Goal: Task Accomplishment & Management: Complete application form

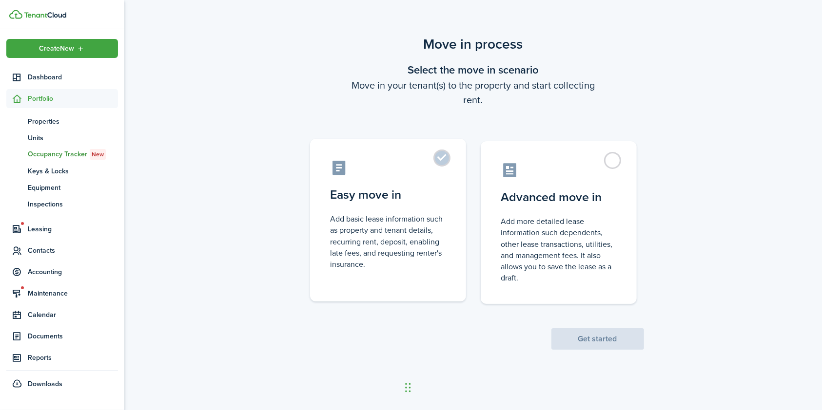
click at [448, 165] on label "Easy move in Add basic lease information such as property and tenant details, r…" at bounding box center [388, 220] width 156 height 163
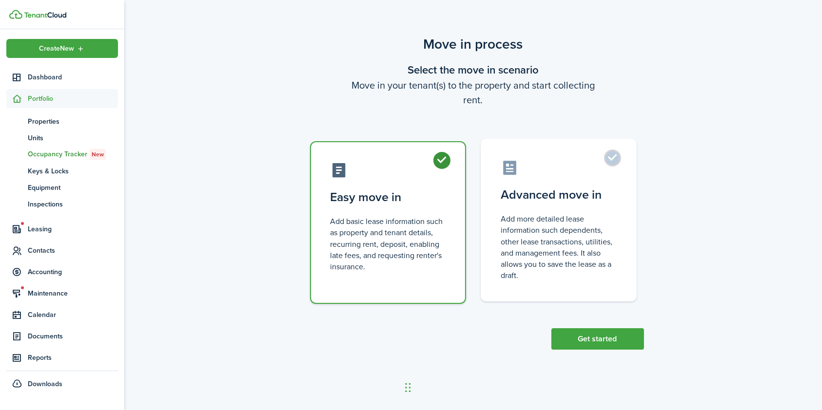
click at [616, 162] on label "Advanced move in Add more detailed lease information such dependents, other lea…" at bounding box center [559, 220] width 156 height 163
radio input "false"
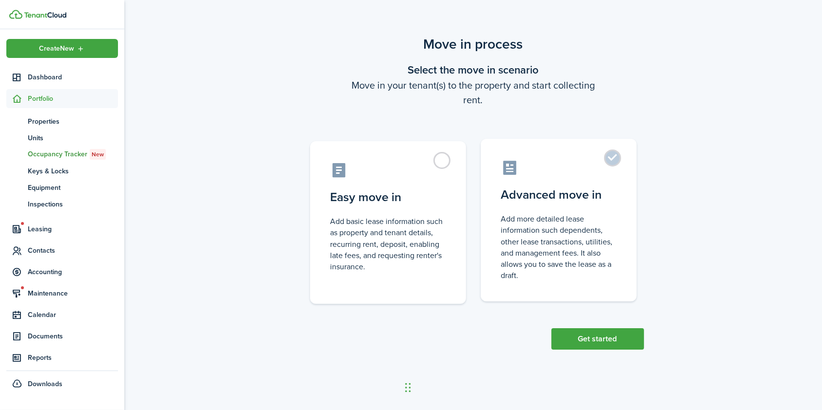
radio input "true"
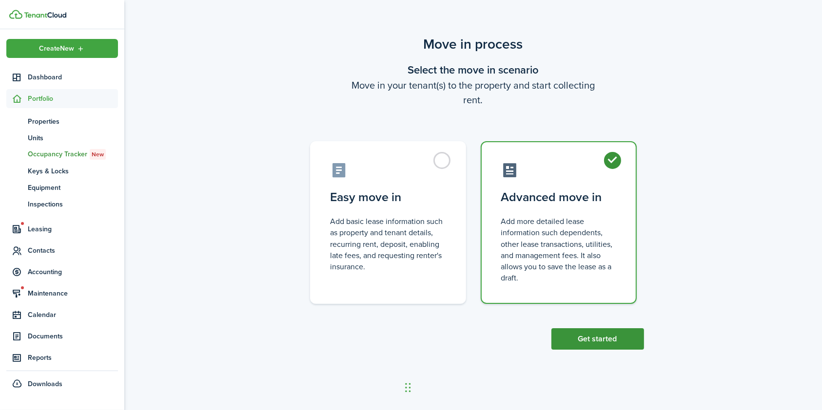
click at [606, 343] on button "Get started" at bounding box center [597, 339] width 93 height 21
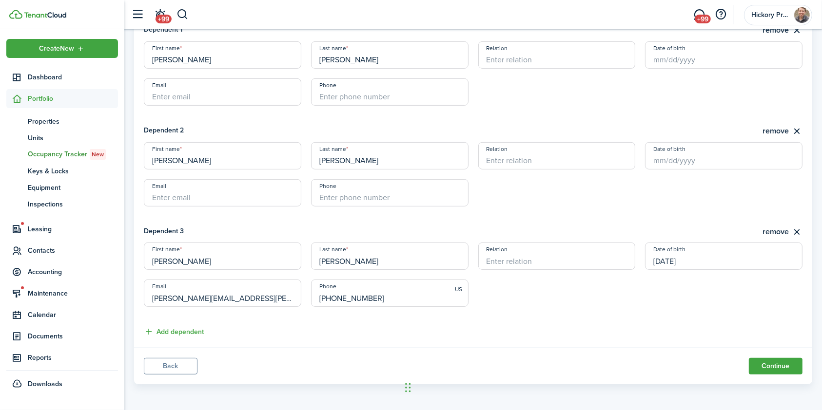
scroll to position [327, 0]
click at [776, 369] on button "Continue" at bounding box center [776, 366] width 54 height 17
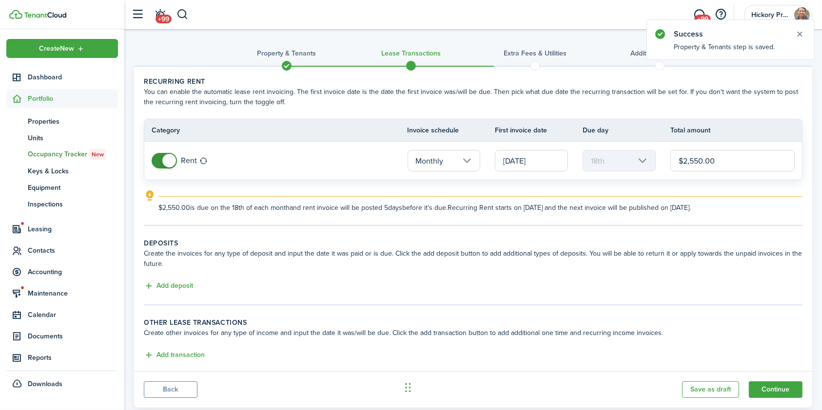
drag, startPoint x: 699, startPoint y: 161, endPoint x: 692, endPoint y: 162, distance: 7.4
click at [692, 162] on input "$2,550.00" at bounding box center [732, 160] width 124 height 21
click at [507, 159] on input "[DATE]" at bounding box center [531, 160] width 73 height 21
type input "$2,950.00"
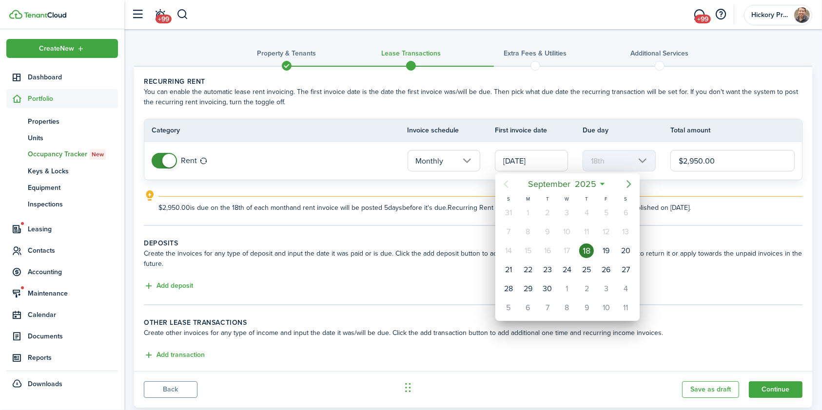
click at [630, 181] on icon "Next page" at bounding box center [629, 184] width 12 height 12
click at [627, 187] on icon "Next page" at bounding box center [628, 184] width 4 height 8
click at [629, 183] on icon "Next page" at bounding box center [628, 184] width 4 height 8
click at [621, 284] on div "1" at bounding box center [625, 289] width 15 height 15
type input "[DATE]"
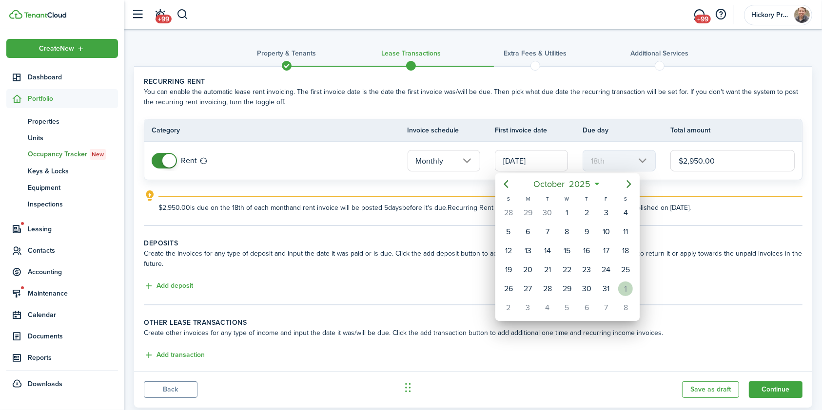
type input "1st"
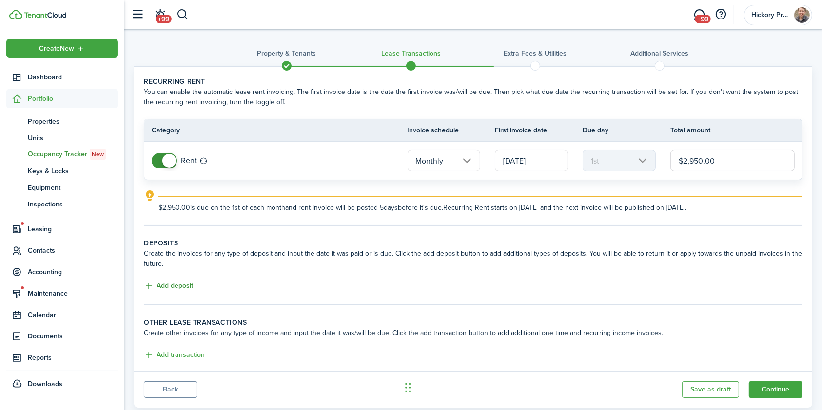
click at [180, 287] on button "Add deposit" at bounding box center [168, 286] width 49 height 11
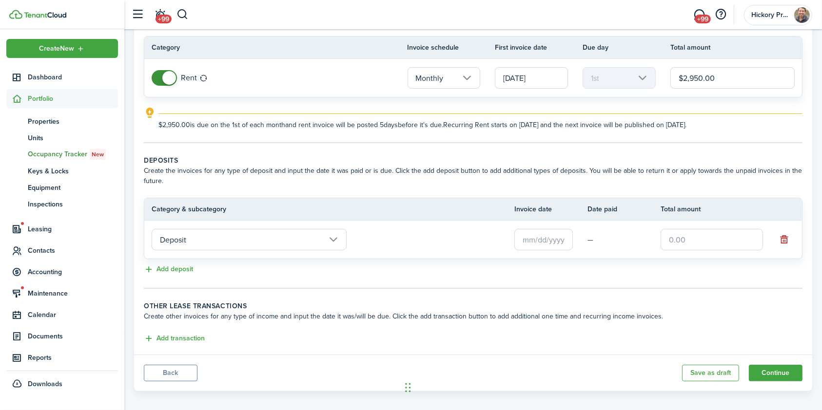
scroll to position [90, 0]
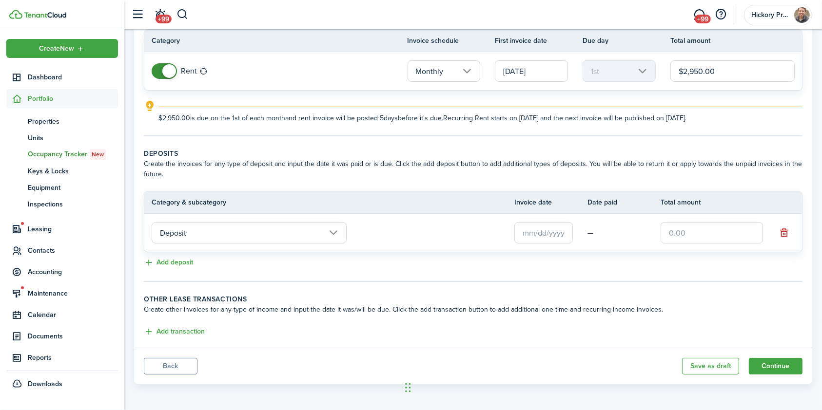
click at [552, 234] on input "text" at bounding box center [543, 232] width 58 height 21
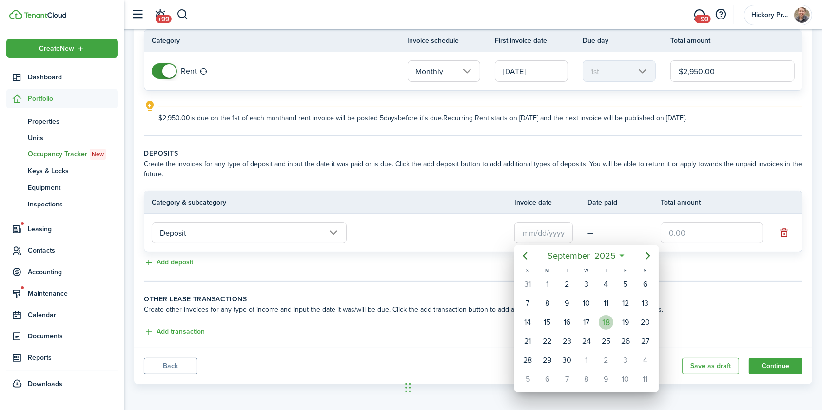
click at [606, 324] on div "18" at bounding box center [606, 322] width 15 height 15
type input "[DATE]"
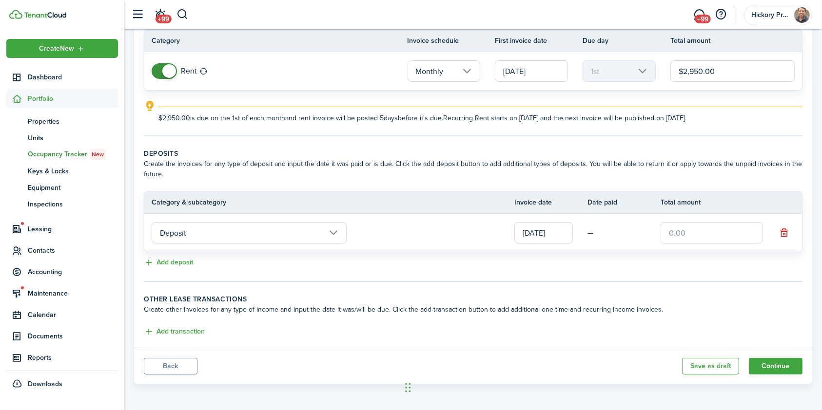
click at [332, 230] on input "Deposit" at bounding box center [249, 232] width 195 height 21
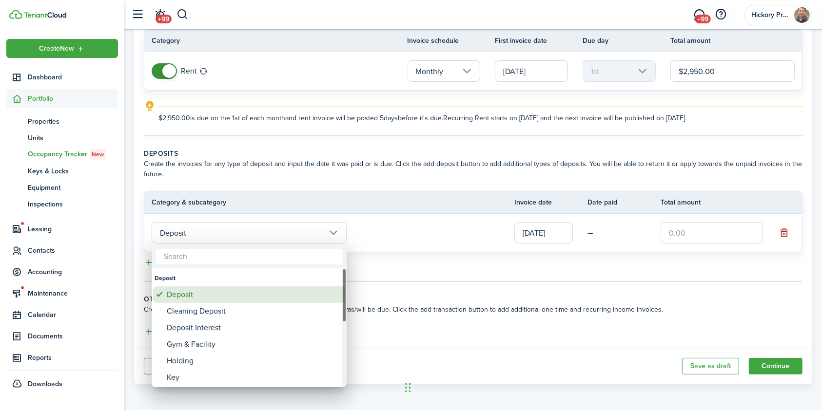
click at [230, 296] on div "Deposit" at bounding box center [253, 295] width 173 height 17
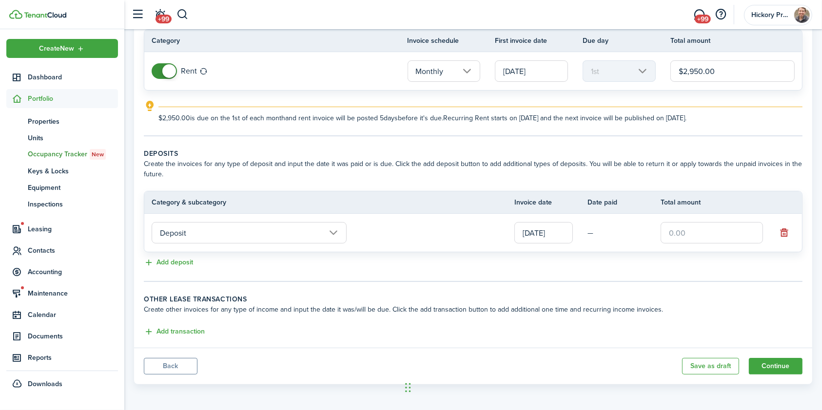
click at [709, 229] on input "text" at bounding box center [711, 232] width 102 height 21
type input "$3,450.00"
click at [182, 262] on button "Add deposit" at bounding box center [168, 262] width 49 height 11
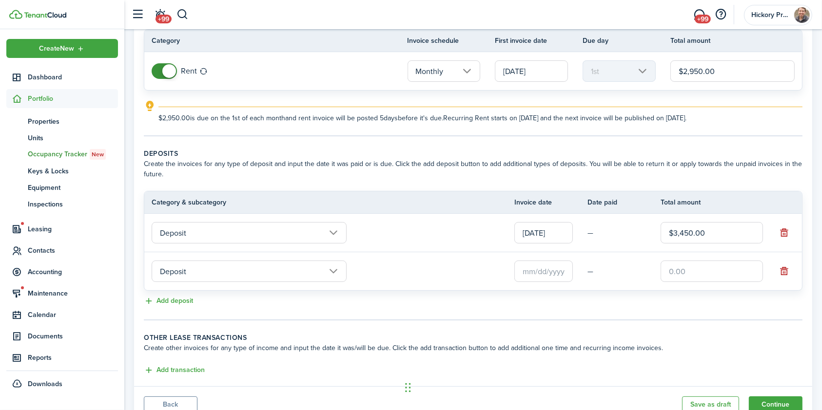
click at [337, 269] on input "Deposit" at bounding box center [249, 271] width 195 height 21
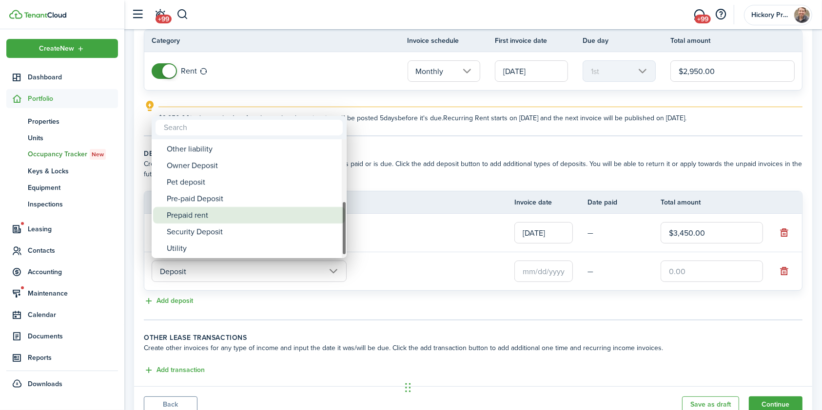
click at [204, 213] on div "Prepaid rent" at bounding box center [253, 215] width 173 height 17
type input "Deposit / Prepaid rent"
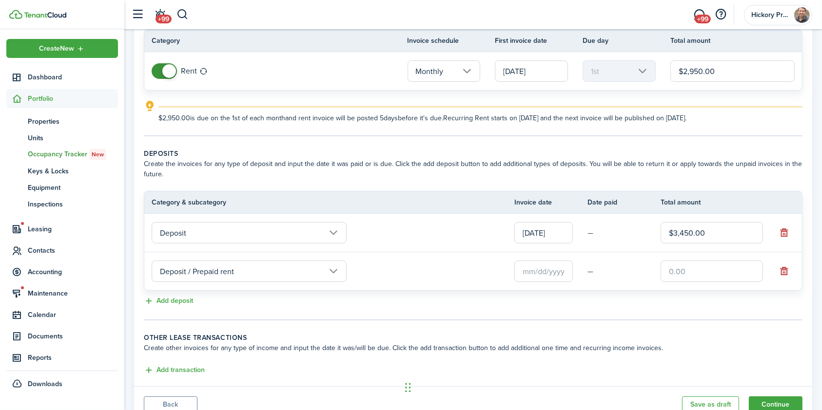
click at [547, 267] on input "text" at bounding box center [543, 271] width 58 height 21
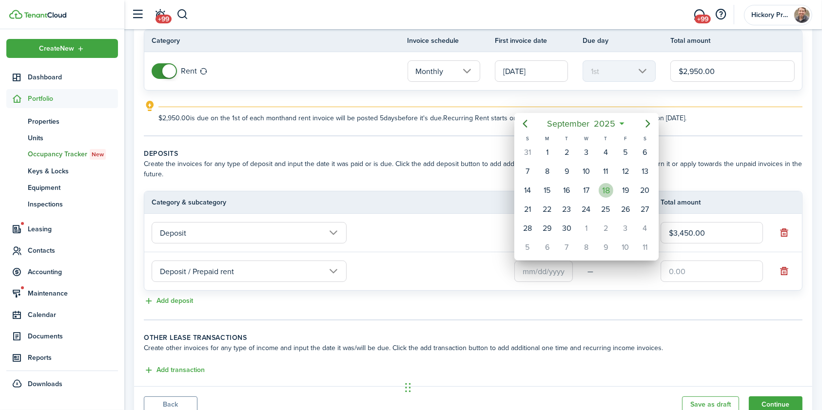
click at [601, 189] on div "18" at bounding box center [606, 190] width 15 height 15
type input "[DATE]"
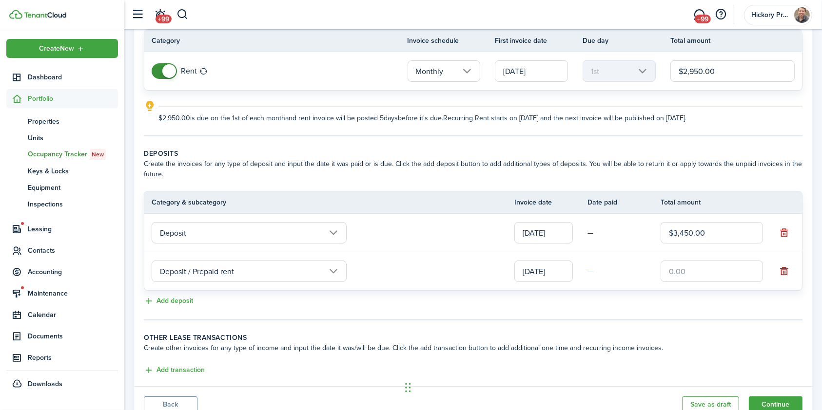
click at [684, 270] on input "text" at bounding box center [711, 271] width 102 height 21
type input "$2,284.00"
click at [679, 309] on tc-wizard-step "Deposits Create the invoices for any type of deposit and input the date it was …" at bounding box center [473, 235] width 658 height 172
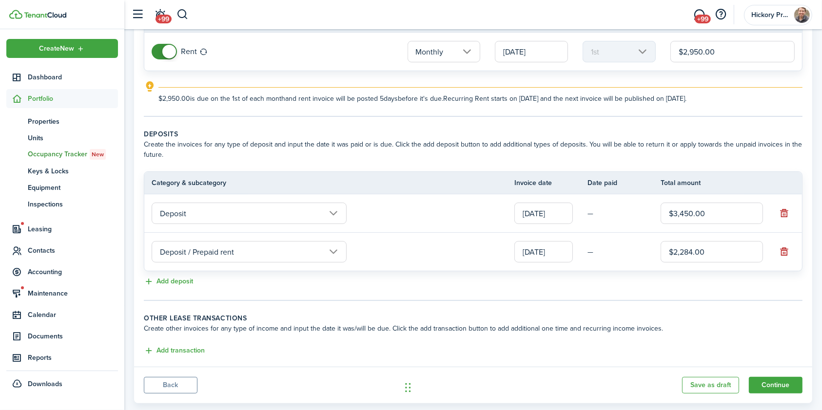
scroll to position [128, 0]
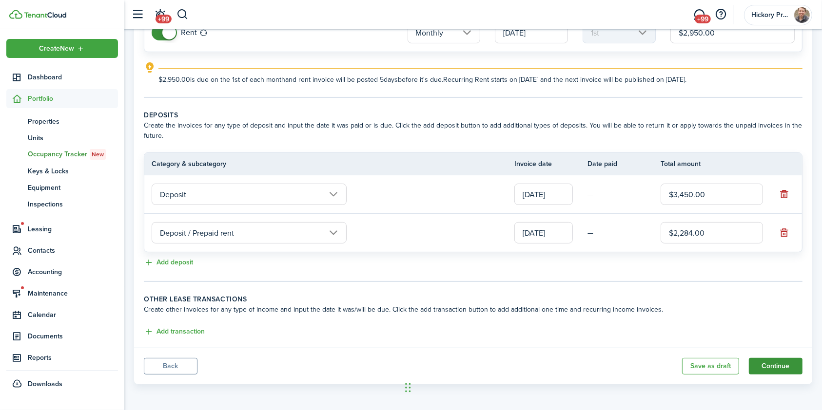
click at [770, 365] on button "Continue" at bounding box center [776, 366] width 54 height 17
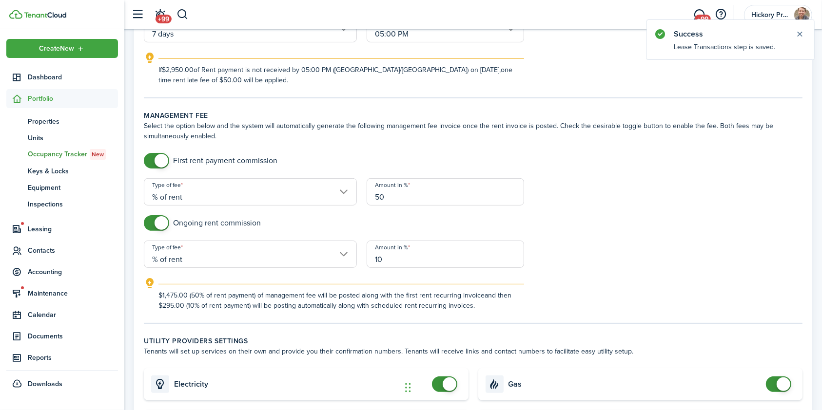
scroll to position [260, 0]
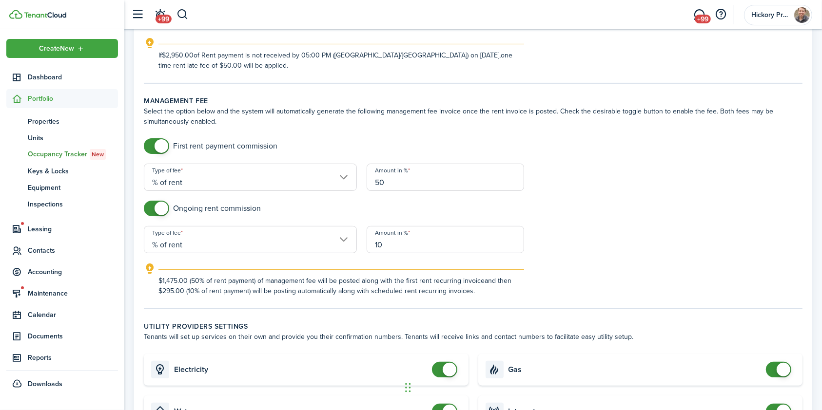
drag, startPoint x: 412, startPoint y: 176, endPoint x: 371, endPoint y: 174, distance: 41.0
click at [371, 174] on input "50" at bounding box center [445, 177] width 157 height 27
type input "100"
click at [609, 209] on div "Ongoing rent commission" at bounding box center [473, 213] width 668 height 25
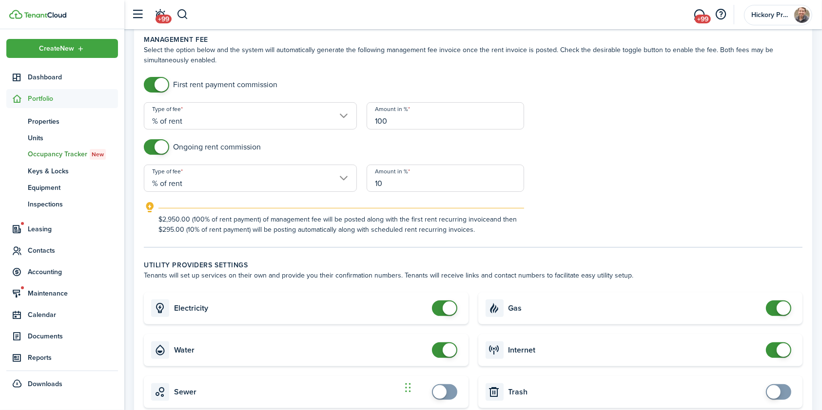
scroll to position [390, 0]
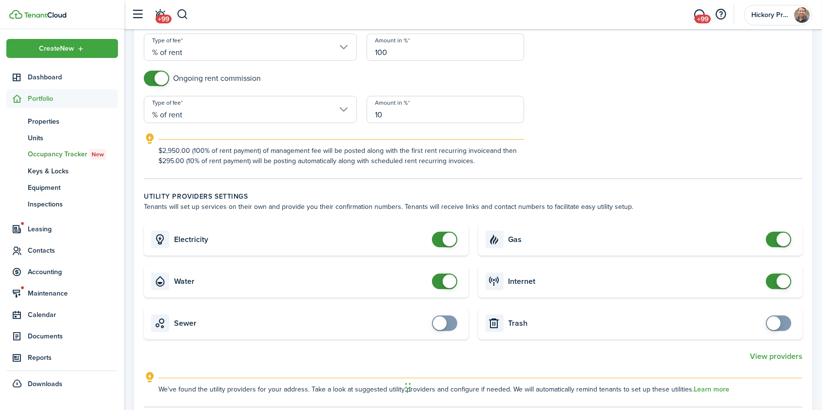
checkbox input "true"
click at [445, 325] on span at bounding box center [440, 324] width 14 height 14
checkbox input "true"
click at [774, 323] on span at bounding box center [774, 324] width 14 height 14
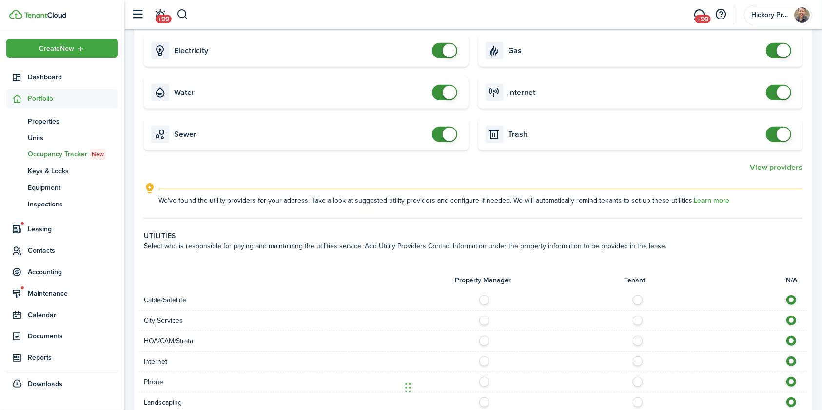
scroll to position [650, 0]
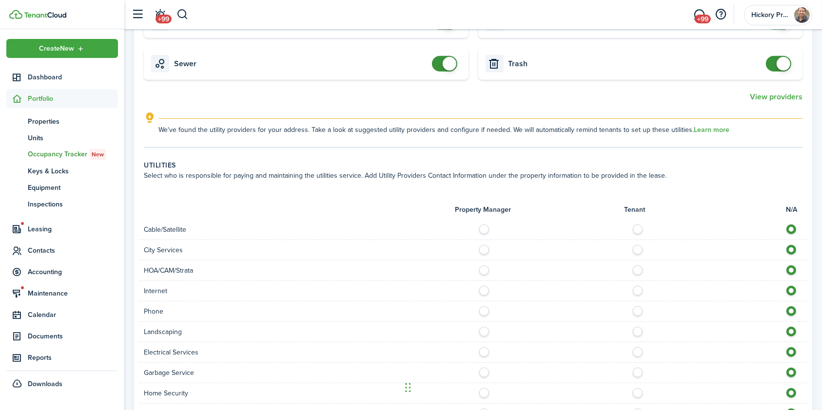
click at [638, 228] on label at bounding box center [640, 227] width 17 height 5
radio input "true"
click at [636, 245] on label at bounding box center [640, 247] width 17 height 5
radio input "true"
click at [636, 266] on label at bounding box center [640, 268] width 17 height 5
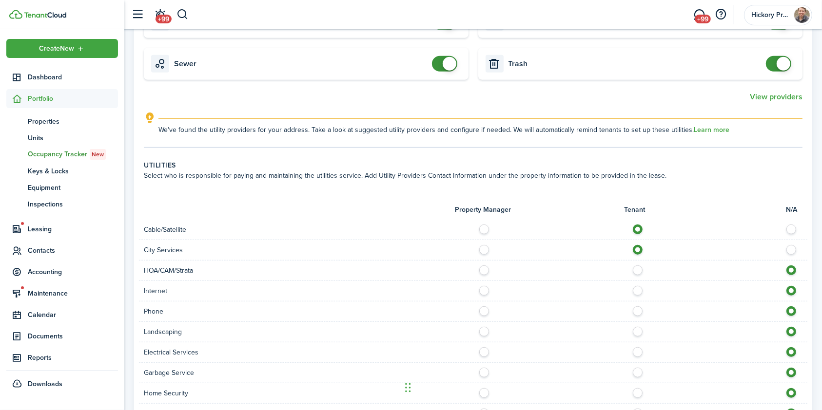
radio input "true"
click at [637, 289] on label at bounding box center [640, 288] width 17 height 5
radio input "true"
click at [632, 309] on label at bounding box center [640, 309] width 17 height 5
radio input "true"
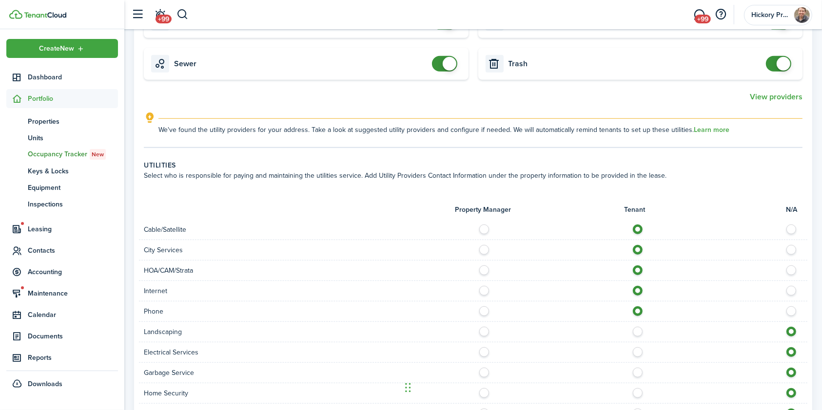
drag, startPoint x: 637, startPoint y: 333, endPoint x: 639, endPoint y: 340, distance: 6.5
click at [637, 332] on label at bounding box center [640, 329] width 17 height 5
radio input "true"
click at [636, 360] on div "Electrical Services" at bounding box center [473, 353] width 668 height 20
click at [635, 373] on label at bounding box center [640, 370] width 17 height 5
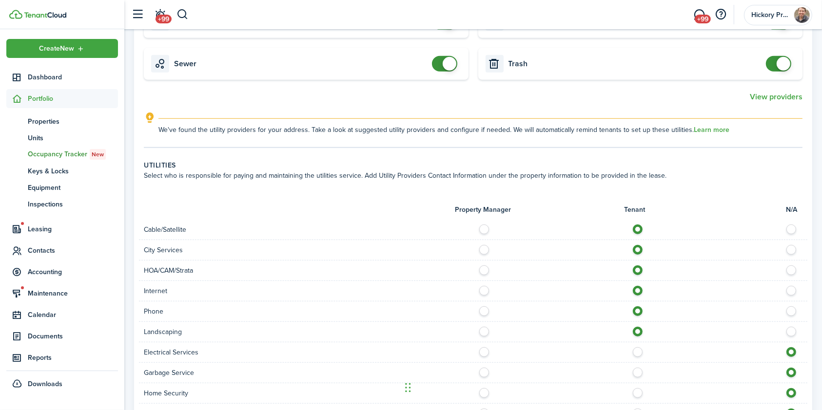
radio input "true"
click at [638, 352] on label at bounding box center [640, 350] width 17 height 5
radio input "true"
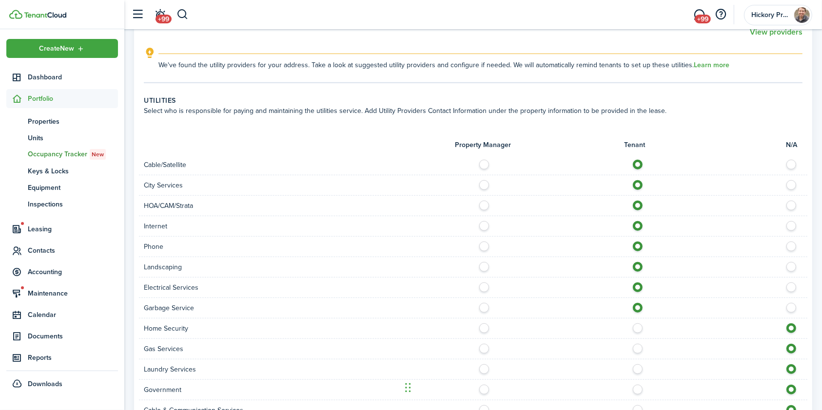
click at [639, 329] on label at bounding box center [640, 326] width 17 height 5
radio input "true"
drag, startPoint x: 634, startPoint y: 344, endPoint x: 635, endPoint y: 348, distance: 5.1
click at [634, 345] on label at bounding box center [640, 346] width 17 height 5
radio input "true"
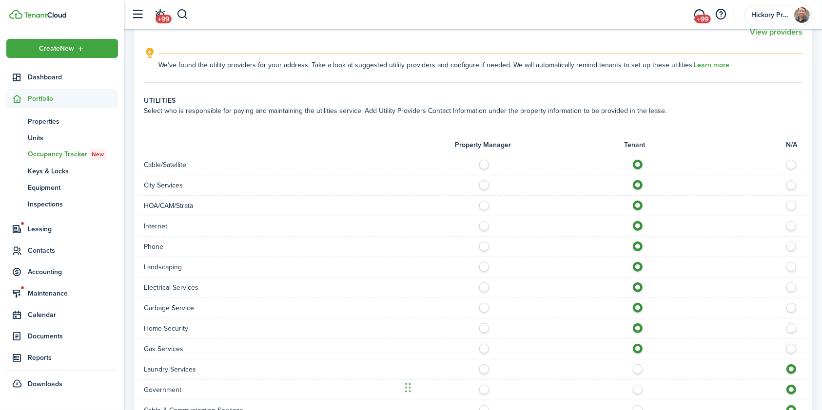
click at [638, 368] on label at bounding box center [640, 367] width 17 height 5
radio input "true"
click at [638, 388] on label at bounding box center [640, 387] width 17 height 5
radio input "true"
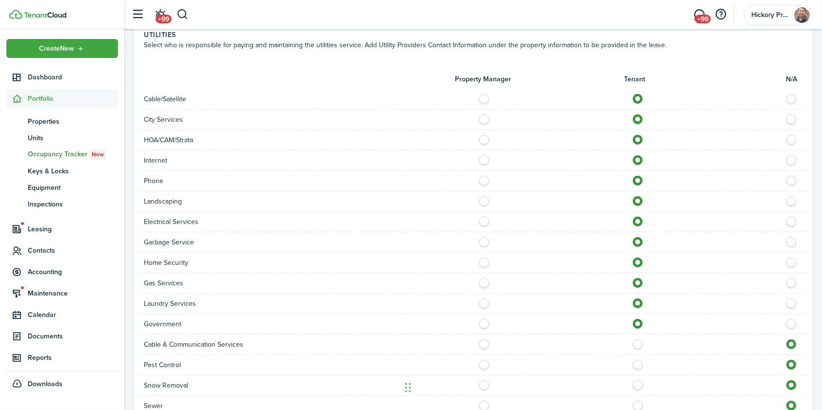
scroll to position [845, 0]
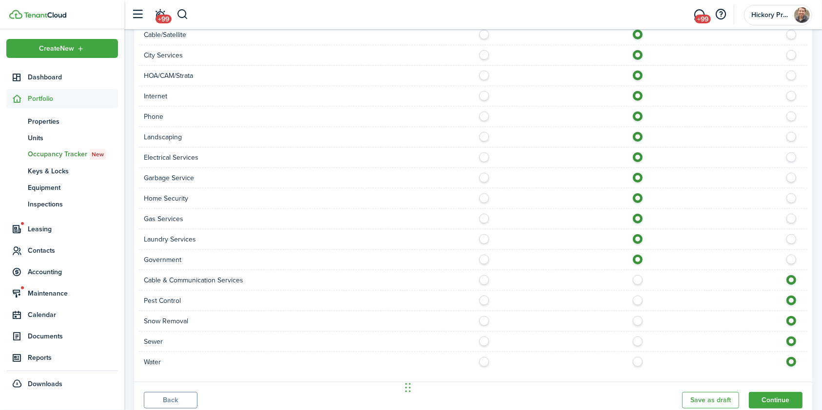
click at [636, 280] on label at bounding box center [640, 277] width 17 height 5
radio input "true"
click at [636, 296] on label at bounding box center [640, 298] width 17 height 5
radio input "true"
click at [639, 321] on label at bounding box center [640, 318] width 17 height 5
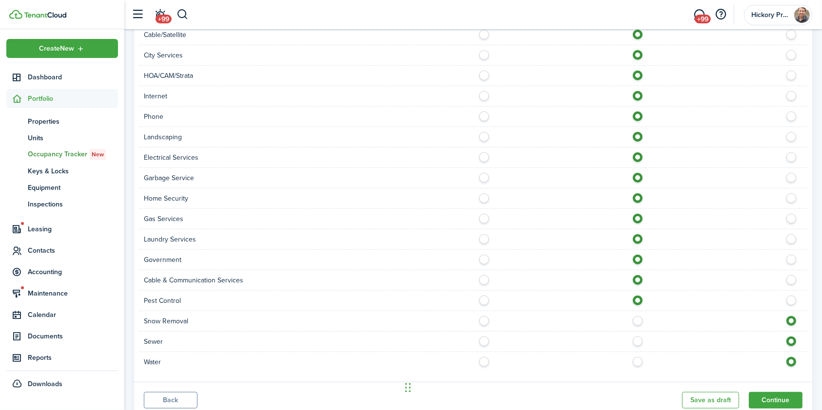
radio input "true"
click at [639, 342] on label at bounding box center [640, 339] width 17 height 5
radio input "true"
click at [638, 362] on label at bounding box center [640, 359] width 17 height 5
radio input "true"
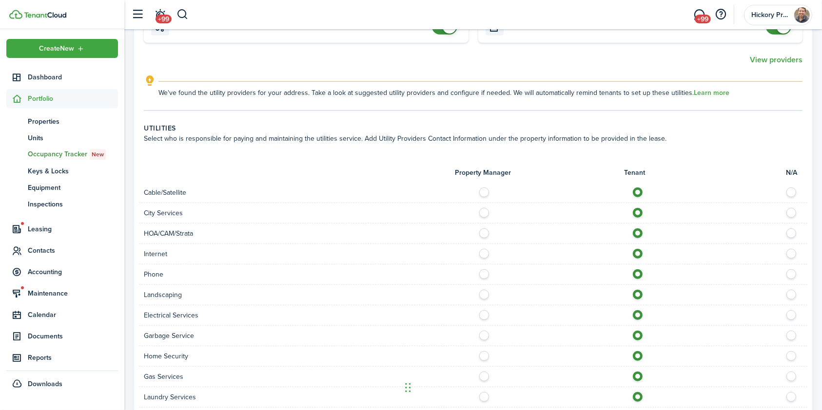
scroll to position [878, 0]
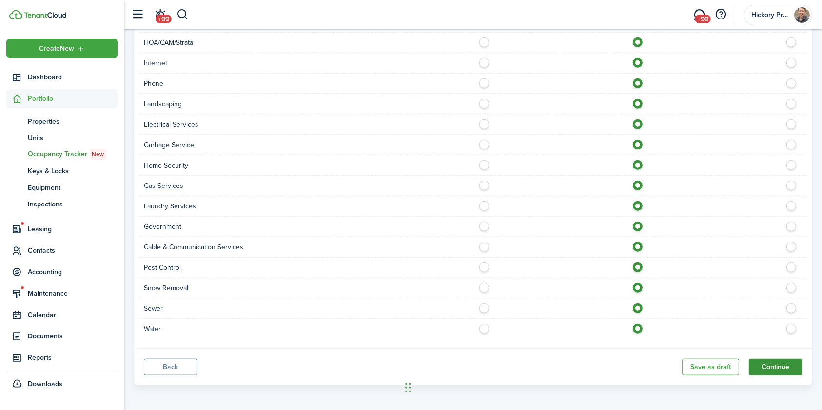
click at [768, 367] on button "Continue" at bounding box center [776, 367] width 54 height 17
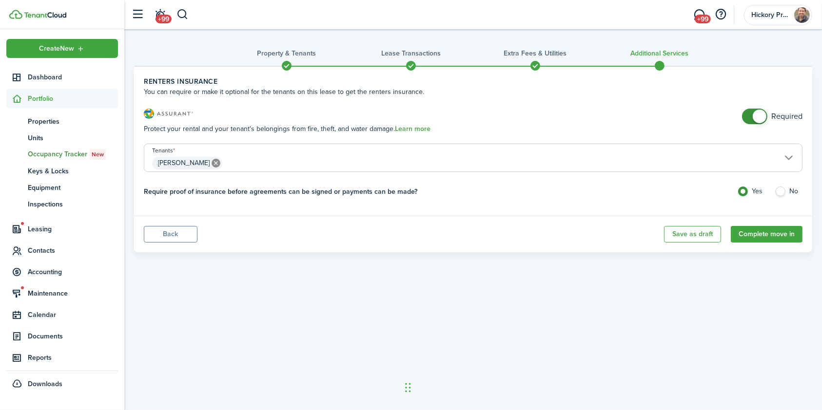
checkbox input "false"
click at [750, 115] on span at bounding box center [755, 117] width 10 height 16
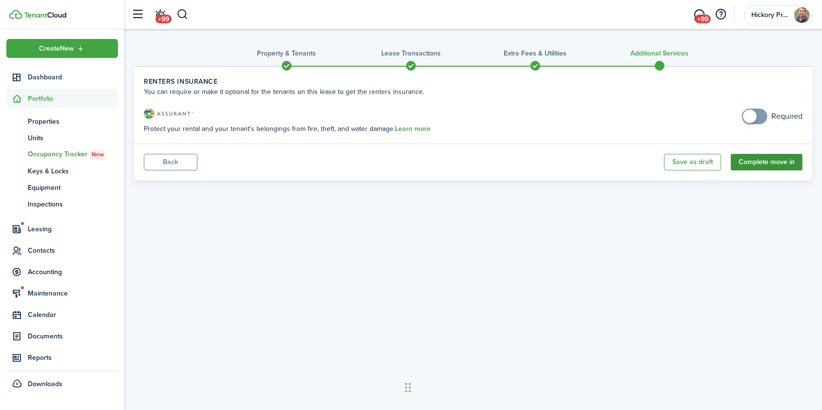
click at [774, 160] on button "Complete move in" at bounding box center [767, 162] width 72 height 17
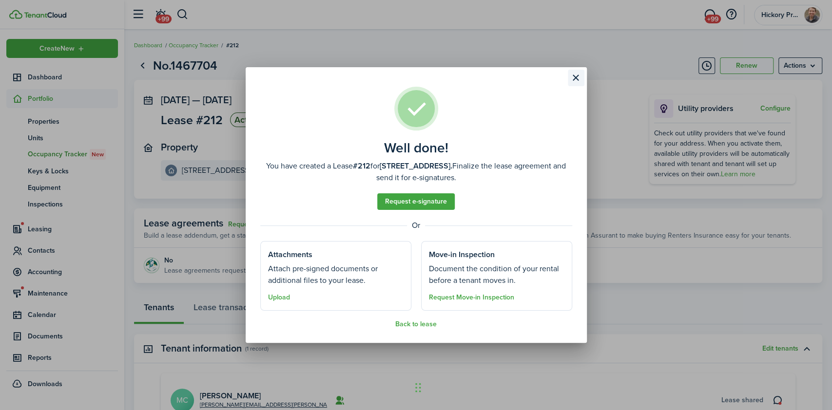
click at [575, 77] on button "Close modal" at bounding box center [576, 78] width 17 height 17
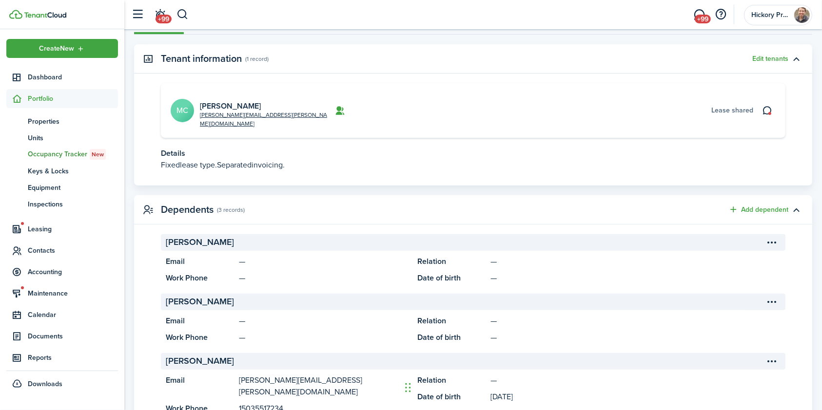
scroll to position [312, 0]
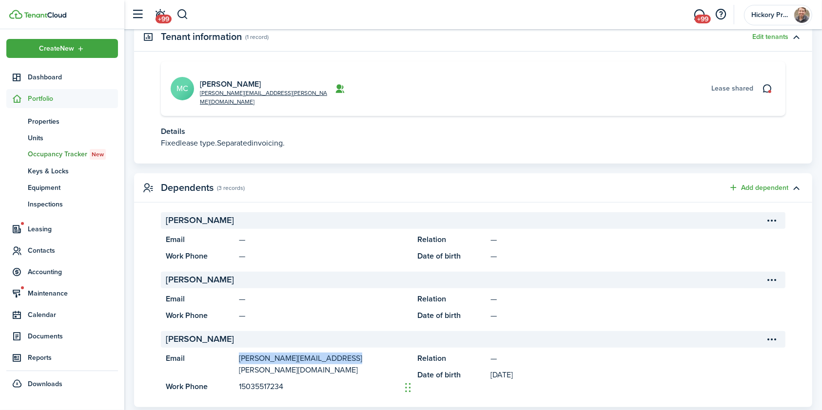
drag, startPoint x: 333, startPoint y: 349, endPoint x: 227, endPoint y: 352, distance: 106.3
click at [227, 353] on panel-main-item "Email [PERSON_NAME][EMAIL_ADDRESS][PERSON_NAME][DOMAIN_NAME]" at bounding box center [287, 364] width 242 height 23
copy panel-main-item "[PERSON_NAME][EMAIL_ADDRESS][PERSON_NAME][DOMAIN_NAME]"
click at [51, 153] on span "Occupancy Tracker New" at bounding box center [73, 154] width 90 height 11
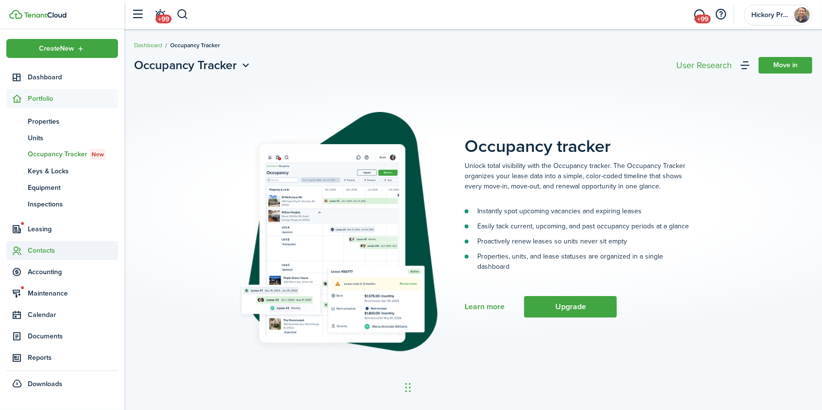
click at [43, 255] on span "Contacts" at bounding box center [73, 251] width 90 height 10
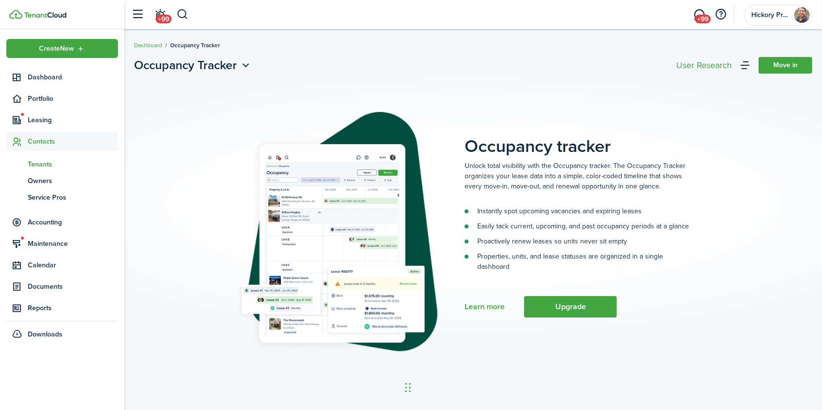
click at [47, 162] on span "Tenants" at bounding box center [73, 164] width 90 height 10
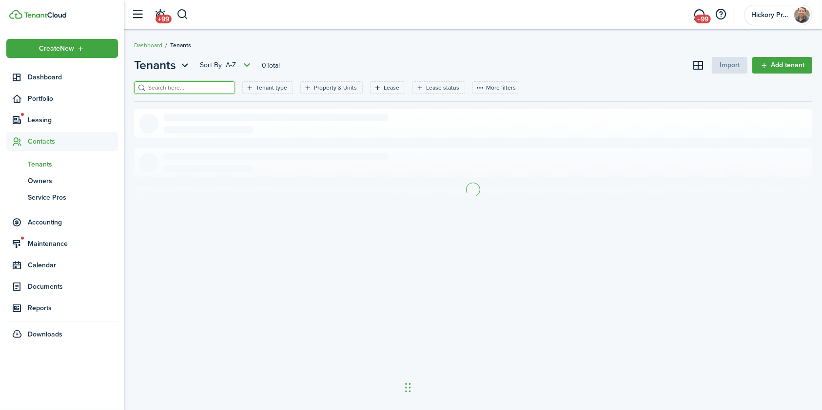
click at [202, 87] on input "search" at bounding box center [189, 87] width 86 height 9
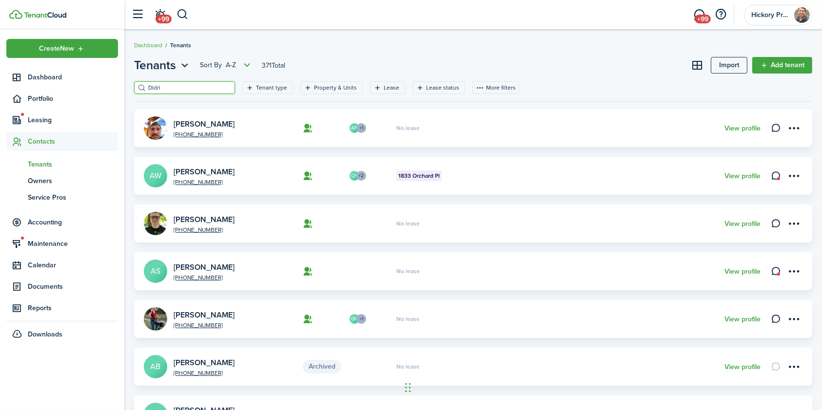
type input "Didrik"
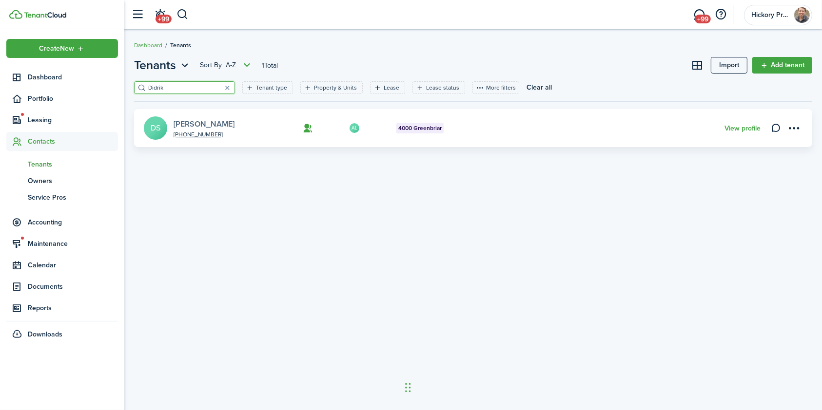
click at [204, 120] on link "[PERSON_NAME]" at bounding box center [204, 123] width 61 height 11
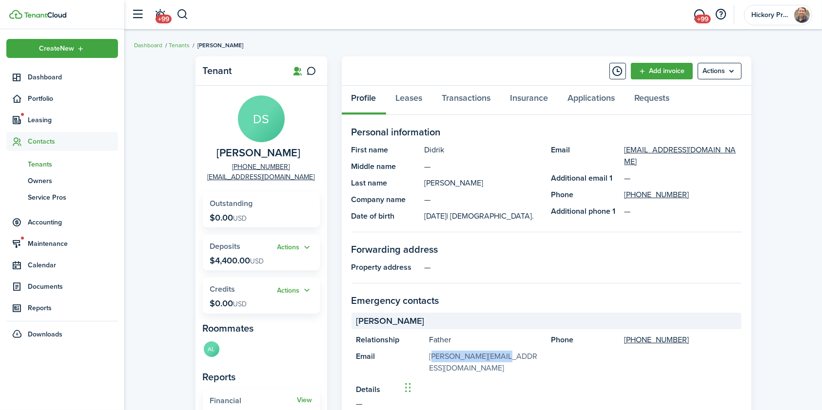
drag, startPoint x: 500, startPoint y: 358, endPoint x: 429, endPoint y: 361, distance: 70.2
click at [429, 361] on panel-main-description "[PERSON_NAME][EMAIL_ADDRESS][DOMAIN_NAME]" at bounding box center [485, 362] width 112 height 23
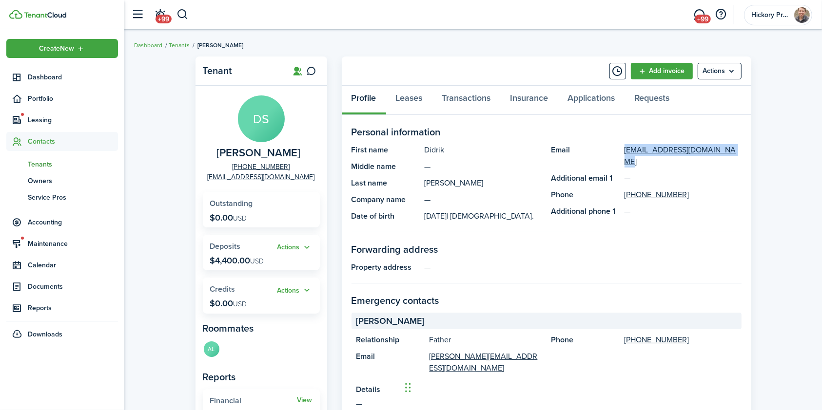
drag, startPoint x: 730, startPoint y: 149, endPoint x: 613, endPoint y: 149, distance: 117.0
click at [613, 149] on panel-main-item "Email [EMAIL_ADDRESS][DOMAIN_NAME]" at bounding box center [646, 155] width 190 height 23
drag, startPoint x: 683, startPoint y: 180, endPoint x: 634, endPoint y: 187, distance: 50.2
click at [634, 189] on panel-main-description "[PHONE_NUMBER]" at bounding box center [682, 195] width 117 height 12
copy link "[PHONE_NUMBER]"
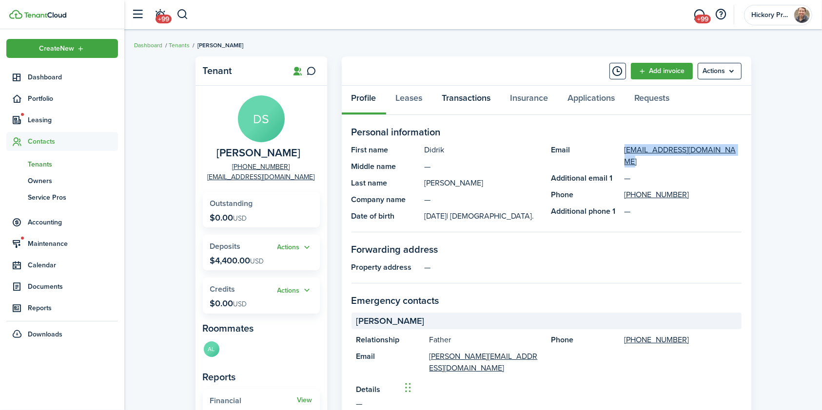
click at [457, 103] on link "Transactions" at bounding box center [466, 100] width 68 height 29
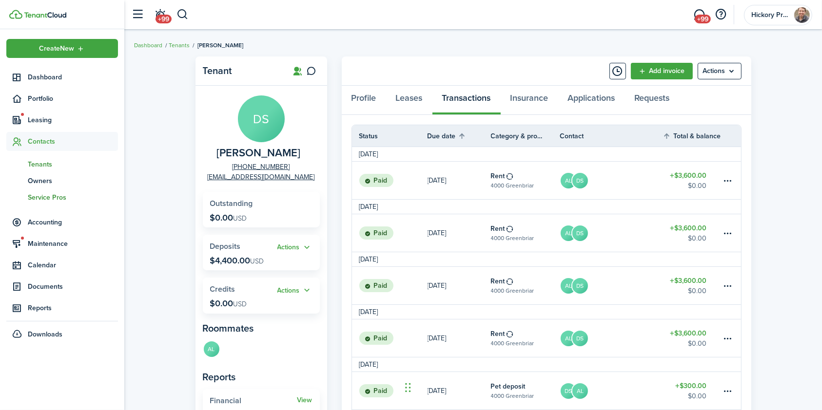
click at [51, 197] on span "Service Pros" at bounding box center [73, 198] width 90 height 10
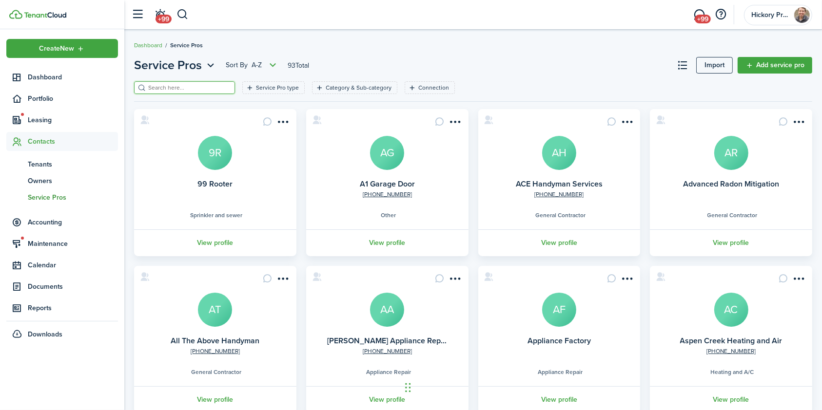
click at [191, 90] on input "search" at bounding box center [189, 87] width 86 height 9
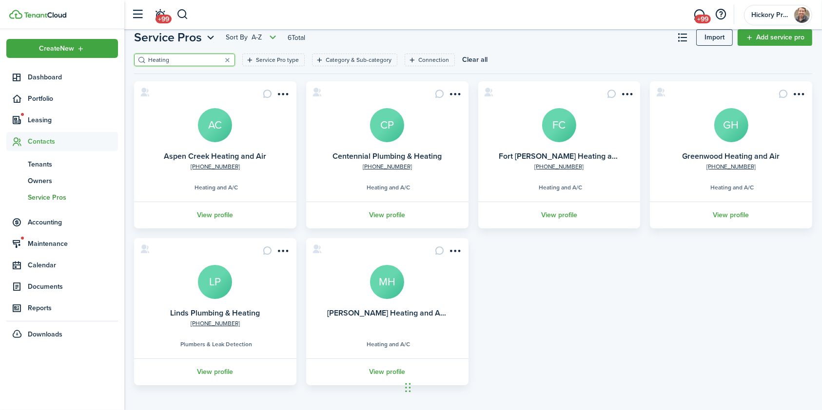
scroll to position [30, 0]
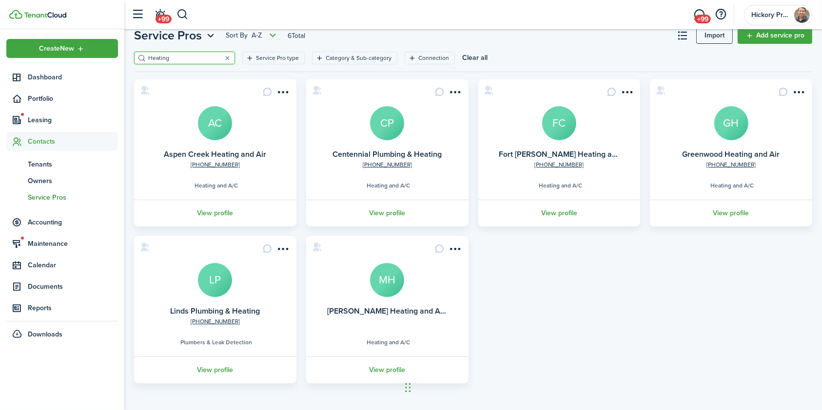
type input "Heating"
click at [393, 371] on link "View profile" at bounding box center [387, 370] width 165 height 27
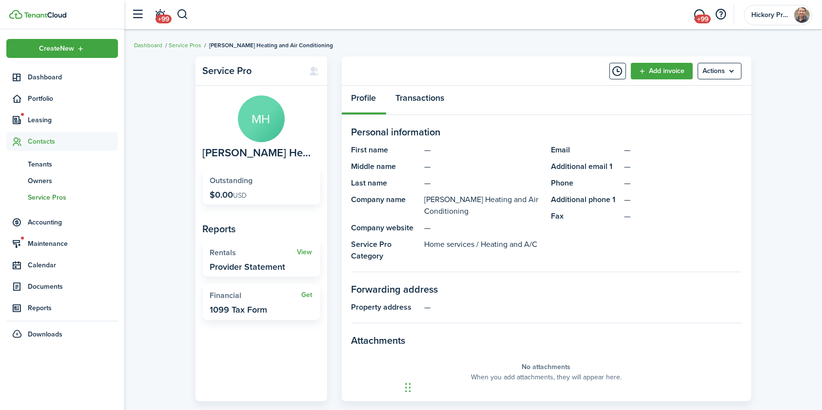
click at [429, 99] on link "Transactions" at bounding box center [420, 100] width 68 height 29
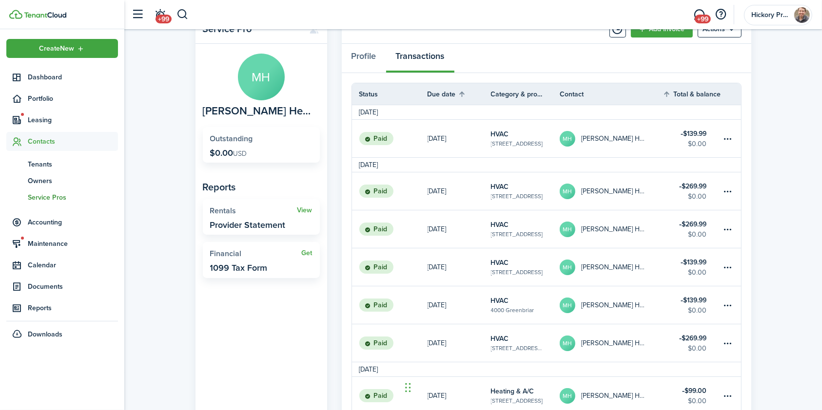
scroll to position [65, 0]
